Goal: Transaction & Acquisition: Purchase product/service

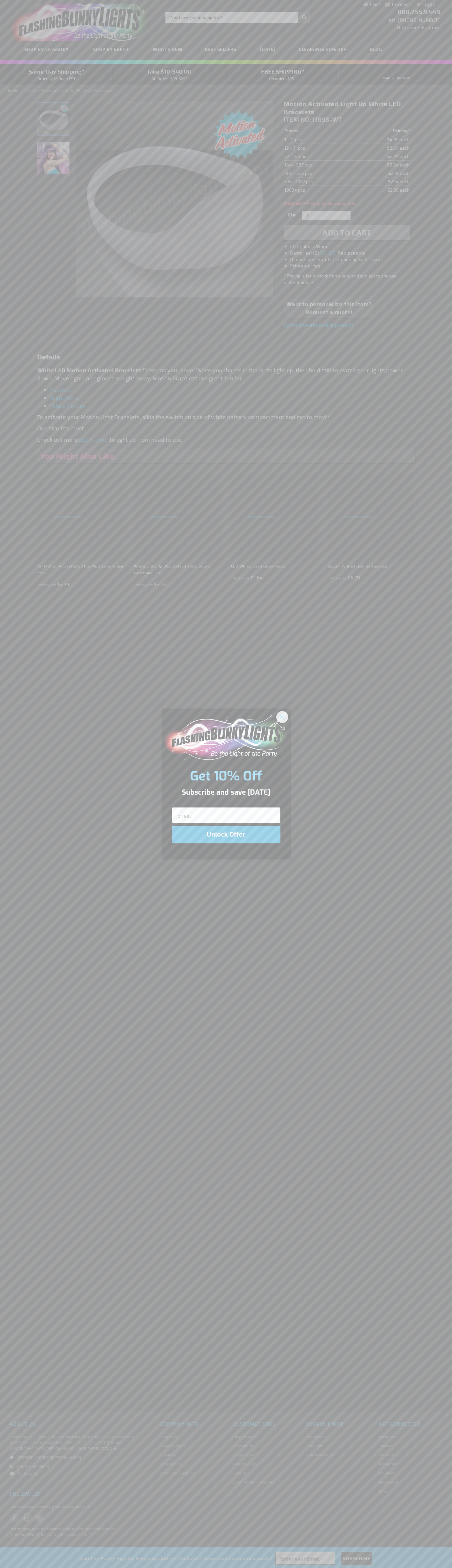
click at [282, 716] on icon "Close dialog" at bounding box center [281, 716] width 4 height 4
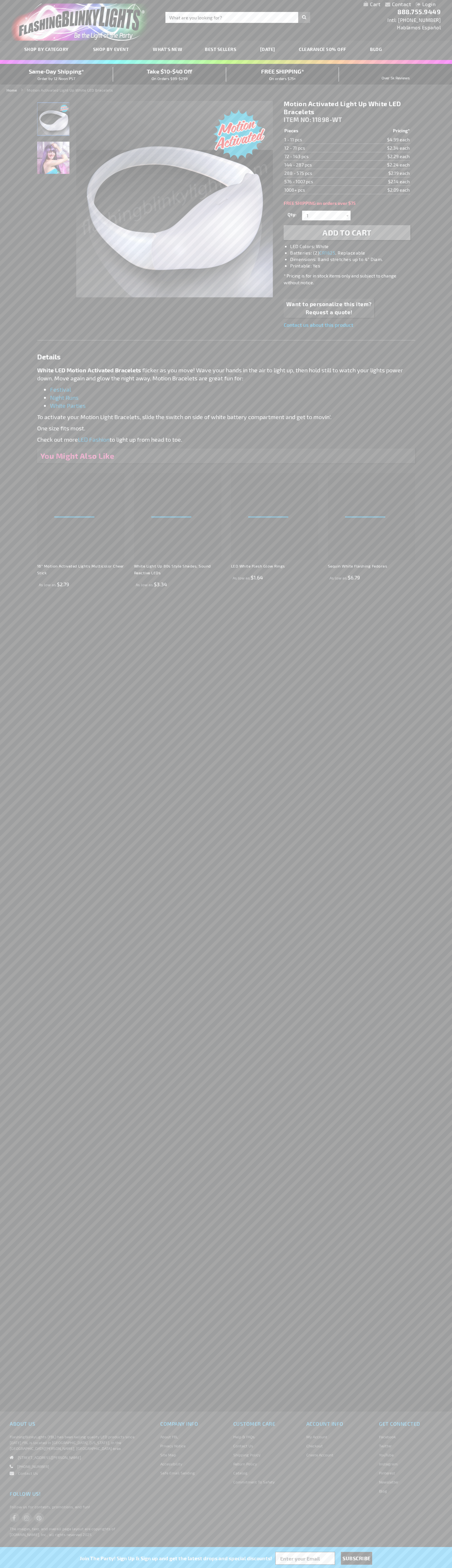
click at [54, 121] on img "White Motion Activated Light Up Bracelet" at bounding box center [53, 119] width 32 height 32
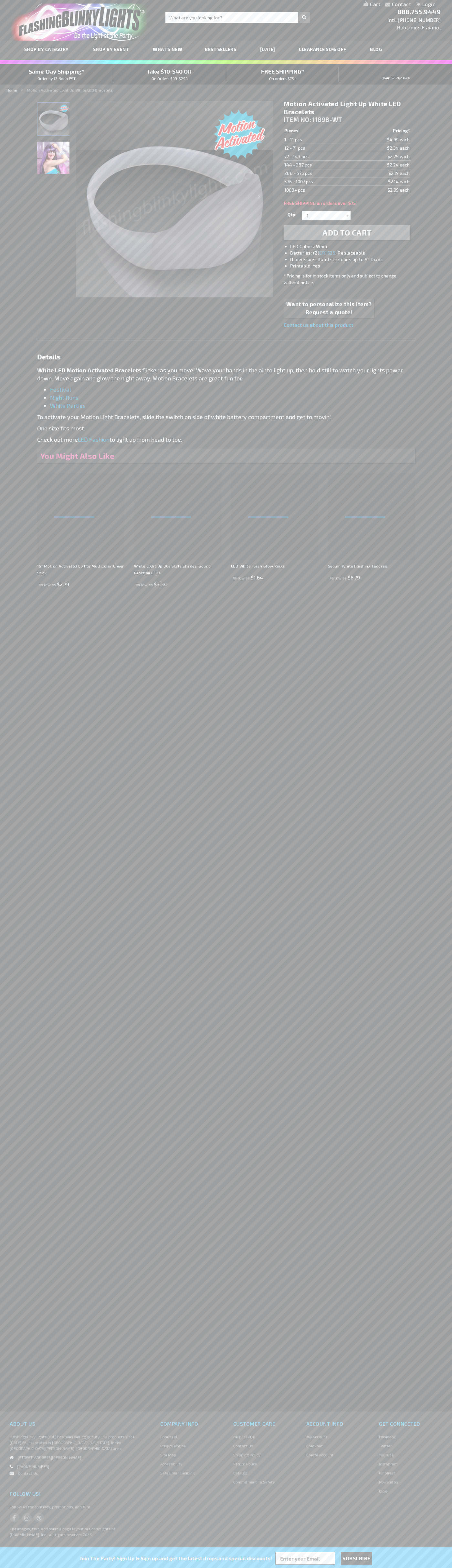
click at [347, 233] on span "Add to Cart" at bounding box center [347, 232] width 49 height 9
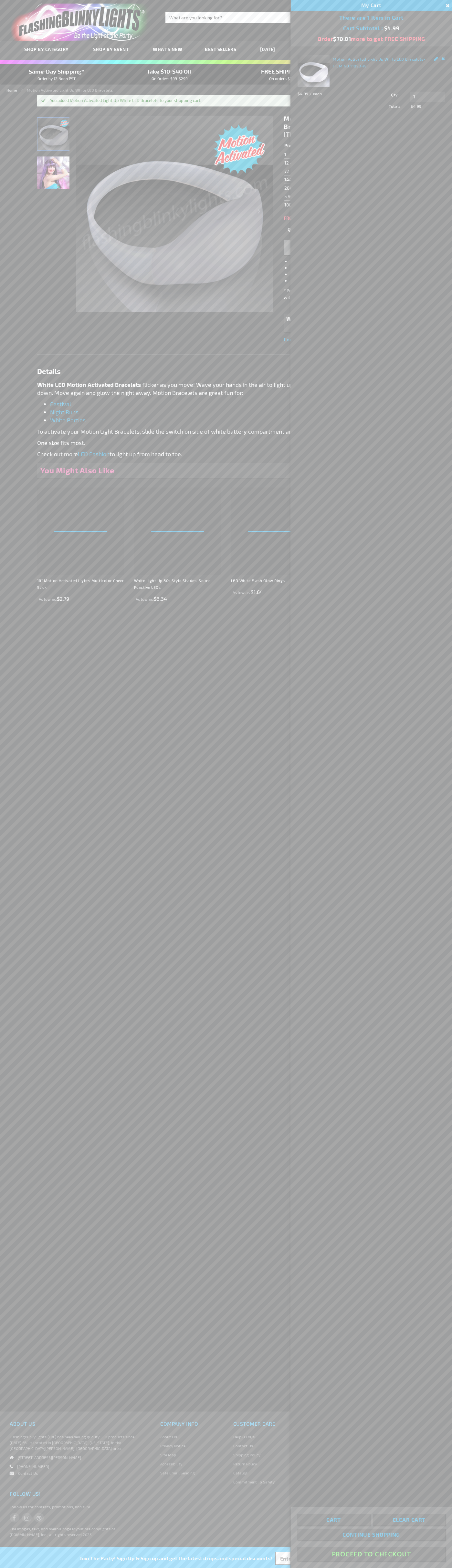
click at [371, 1554] on button "Proceed To Checkout" at bounding box center [371, 1554] width 148 height 15
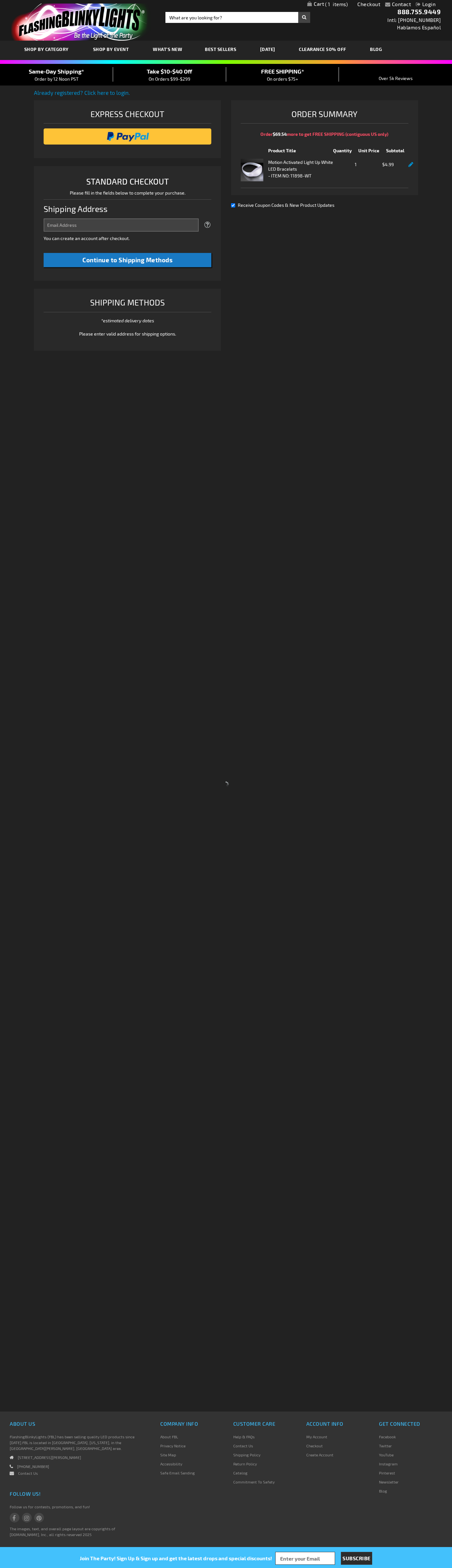
select select "US"
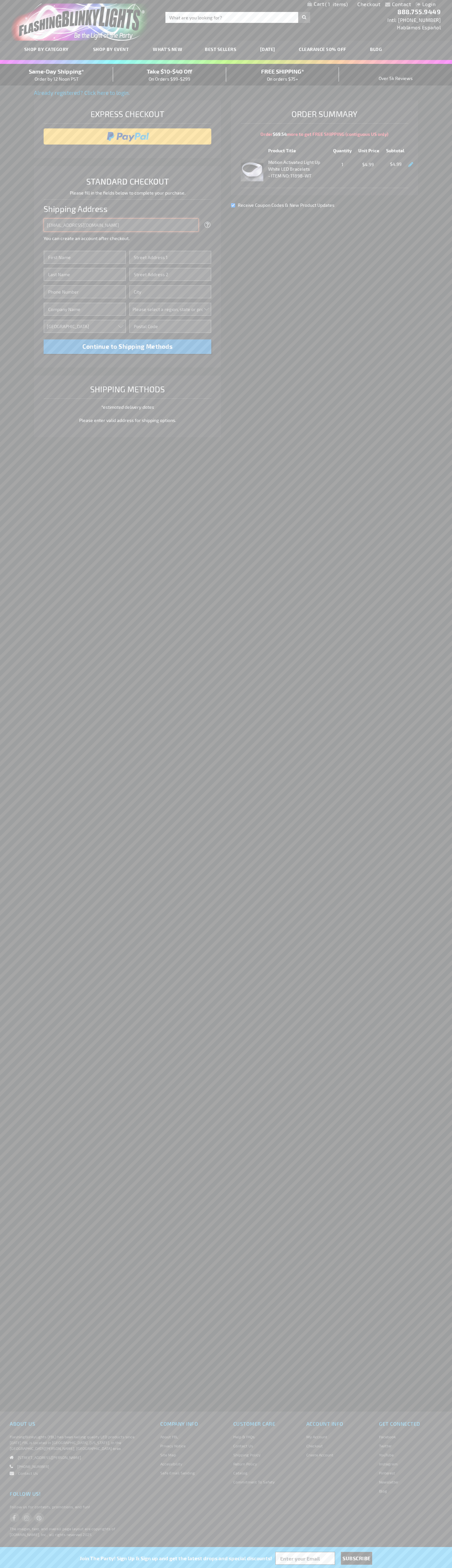
type input "johnsmith005@storebotmail.joonix.net"
type input "John"
type input "76 Ninth Avenue"
type input "First floor"
type input "new york"
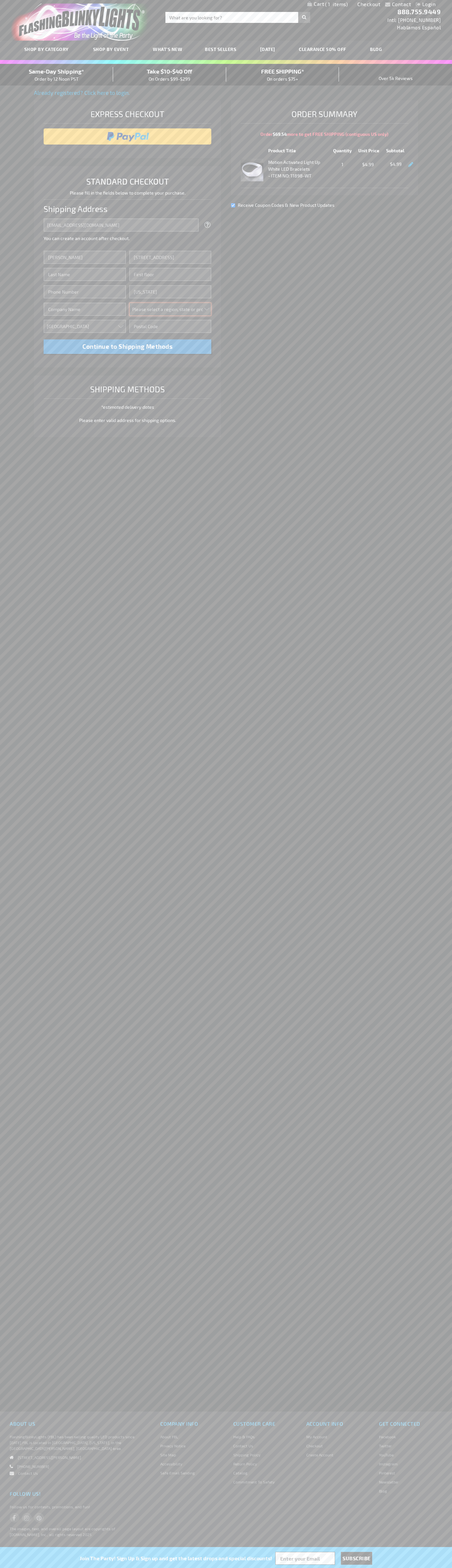
select select "43"
type input "10011"
type input "Smith"
type input "6502530000"
type input "John Smith"
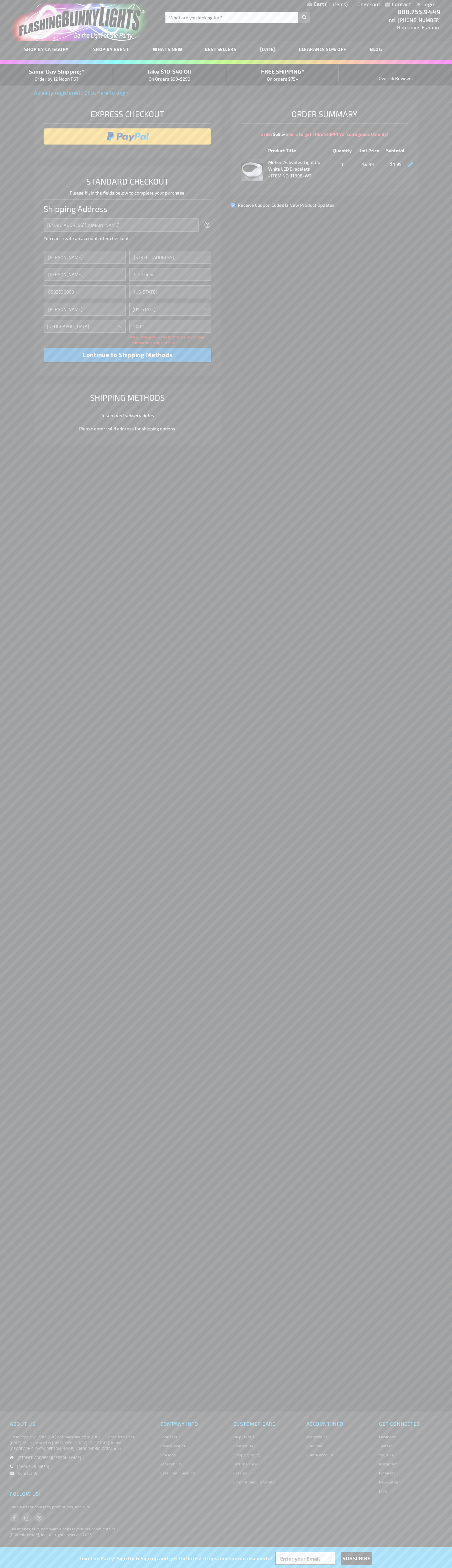
click at [57, 75] on div "Same-Day Shipping* Order by 12 Noon PST" at bounding box center [57, 74] width 113 height 15
click at [127, 136] on input "image" at bounding box center [127, 136] width 161 height 13
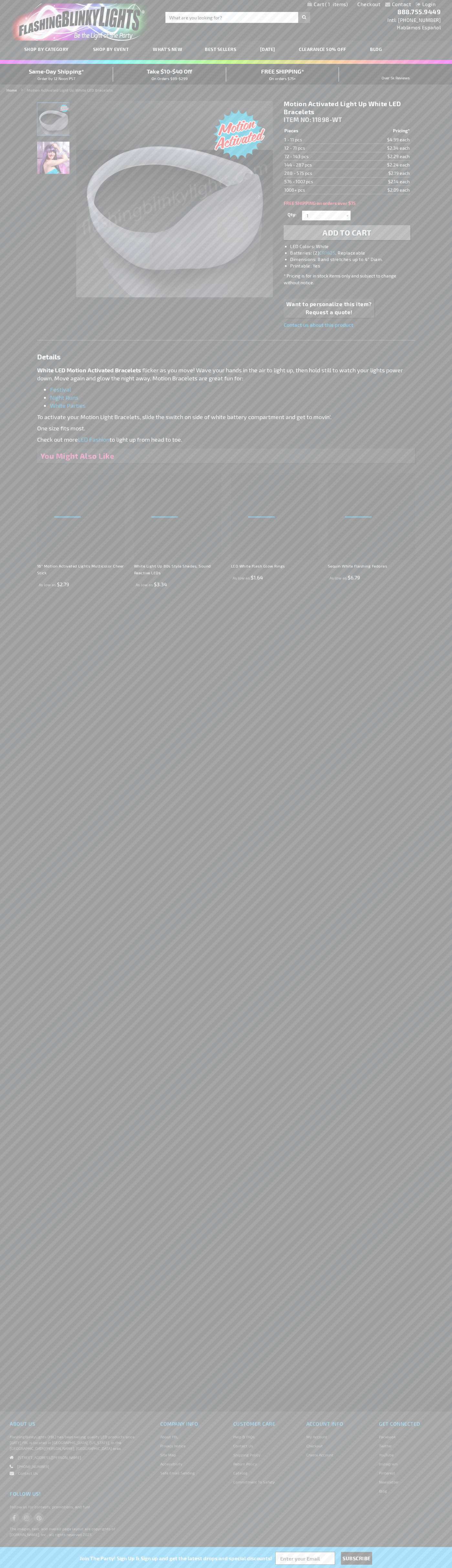
click at [327, 4] on span "1" at bounding box center [336, 4] width 23 height 6
